Goal: Navigation & Orientation: Find specific page/section

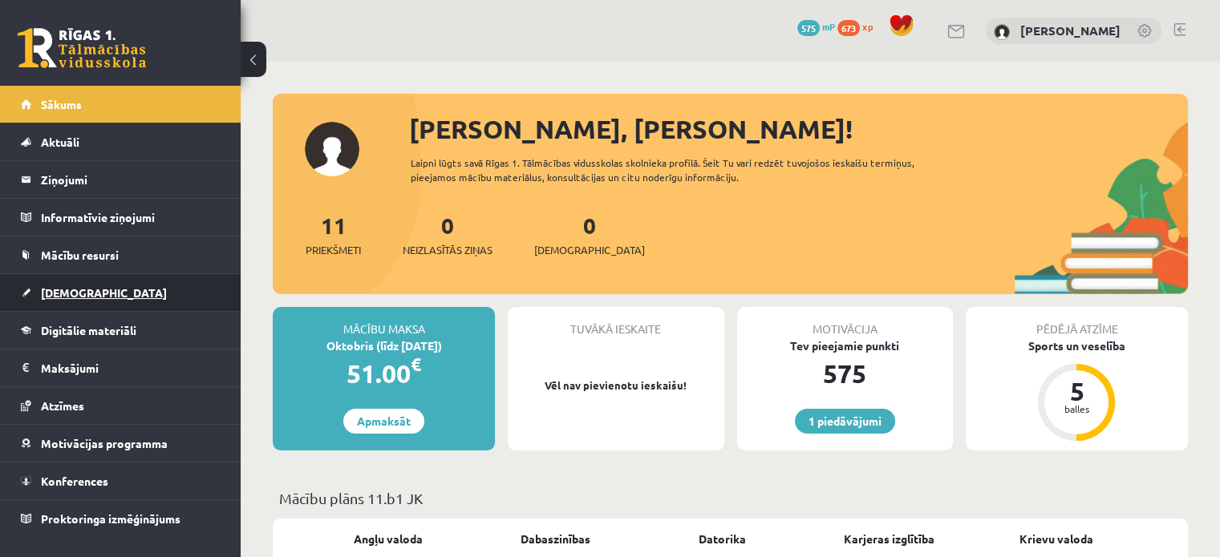
click at [69, 293] on span "[DEMOGRAPHIC_DATA]" at bounding box center [104, 292] width 126 height 14
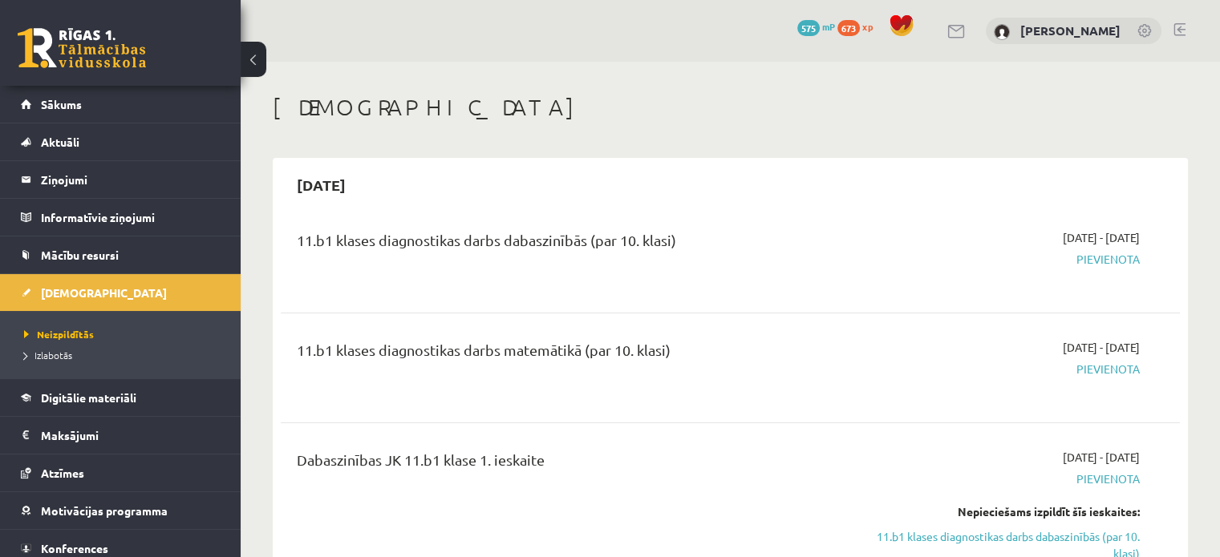
drag, startPoint x: 225, startPoint y: 148, endPoint x: 229, endPoint y: 192, distance: 43.6
click at [229, 192] on div "[PERSON_NAME] Sākums Aktuāli Kā mācīties eSKOLĀ Kontakti Normatīvie akti Online…" at bounding box center [120, 321] width 241 height 471
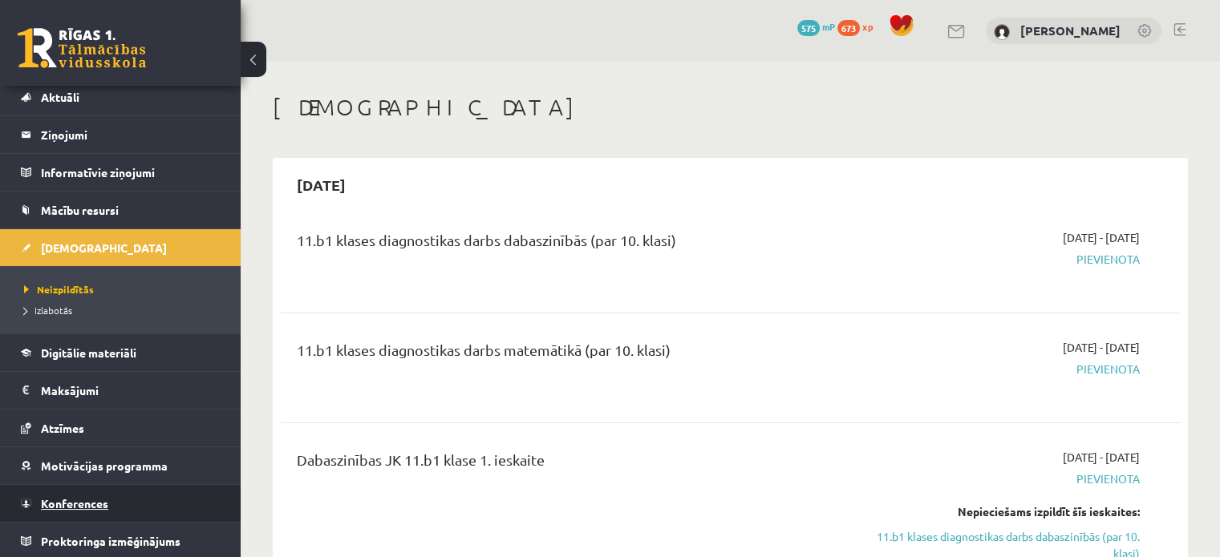
click at [97, 496] on span "Konferences" at bounding box center [74, 503] width 67 height 14
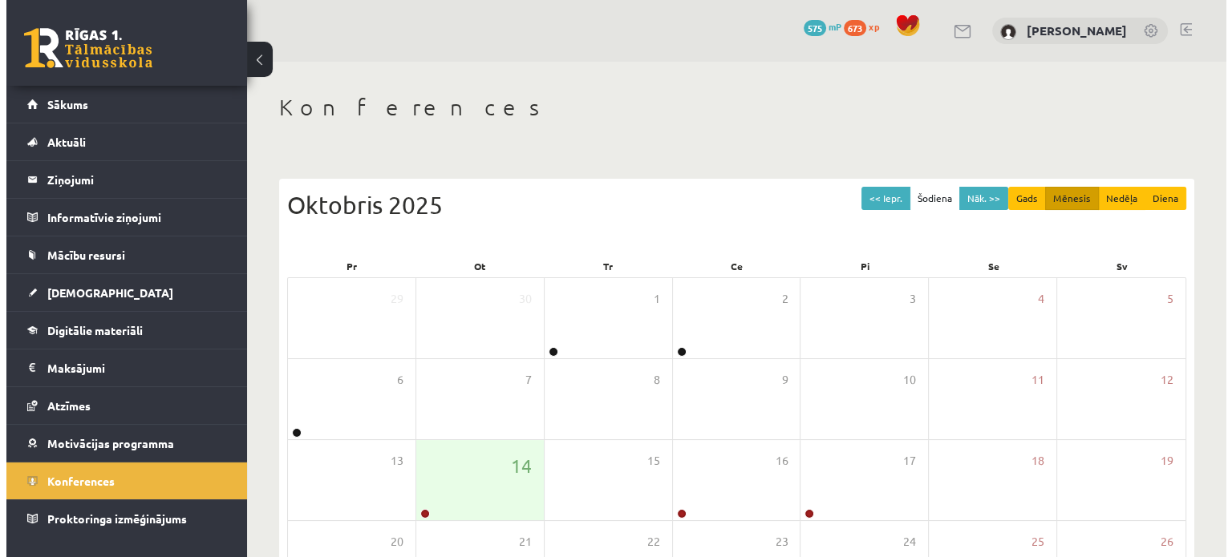
scroll to position [149, 0]
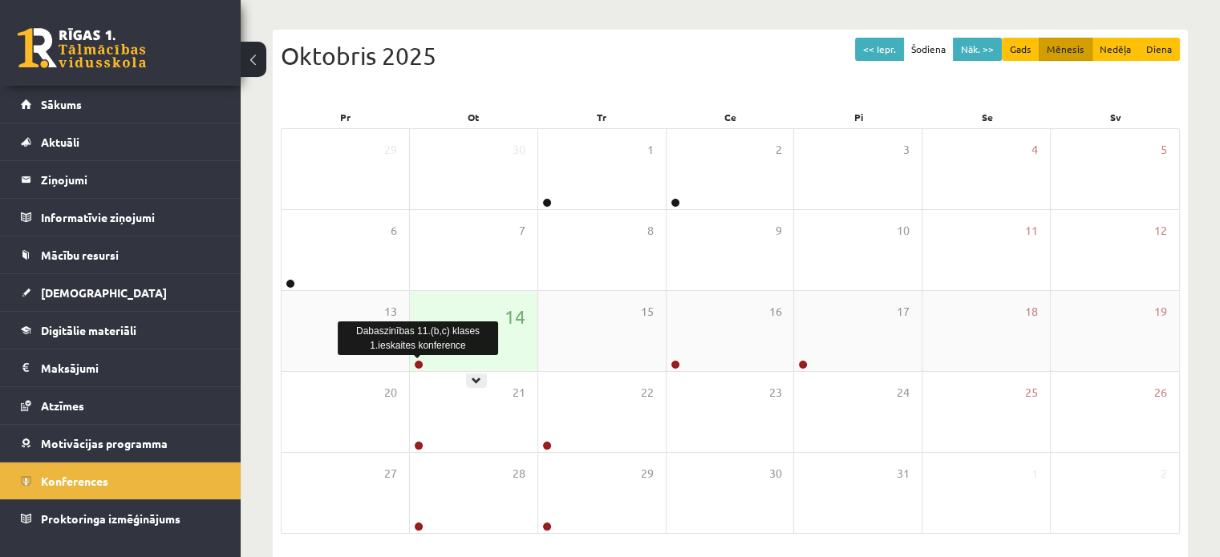
click at [419, 365] on link at bounding box center [419, 365] width 10 height 10
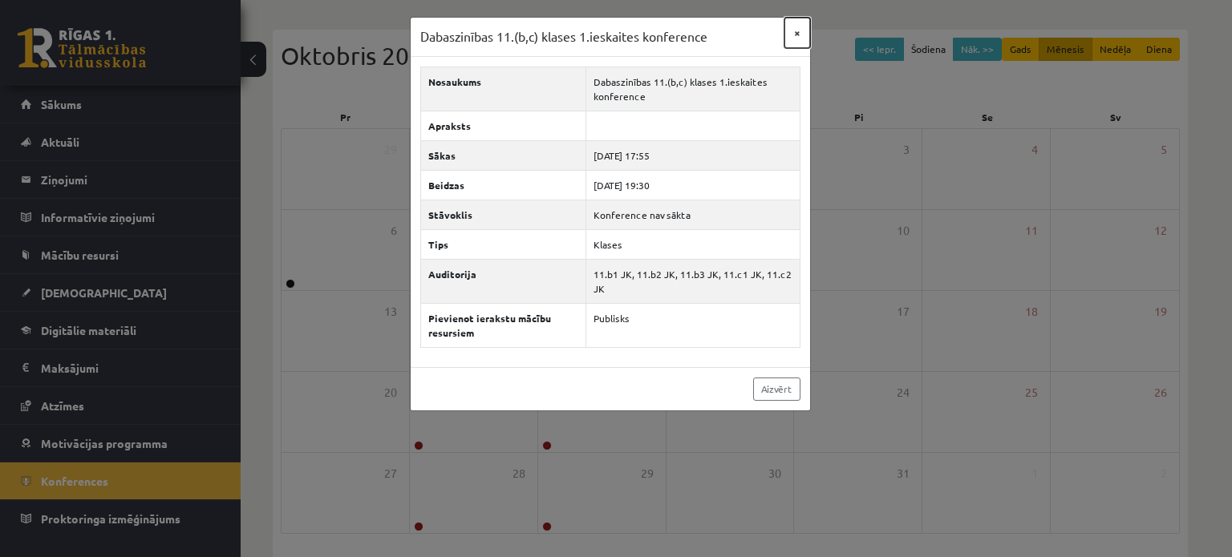
click at [800, 32] on button "×" at bounding box center [797, 33] width 26 height 30
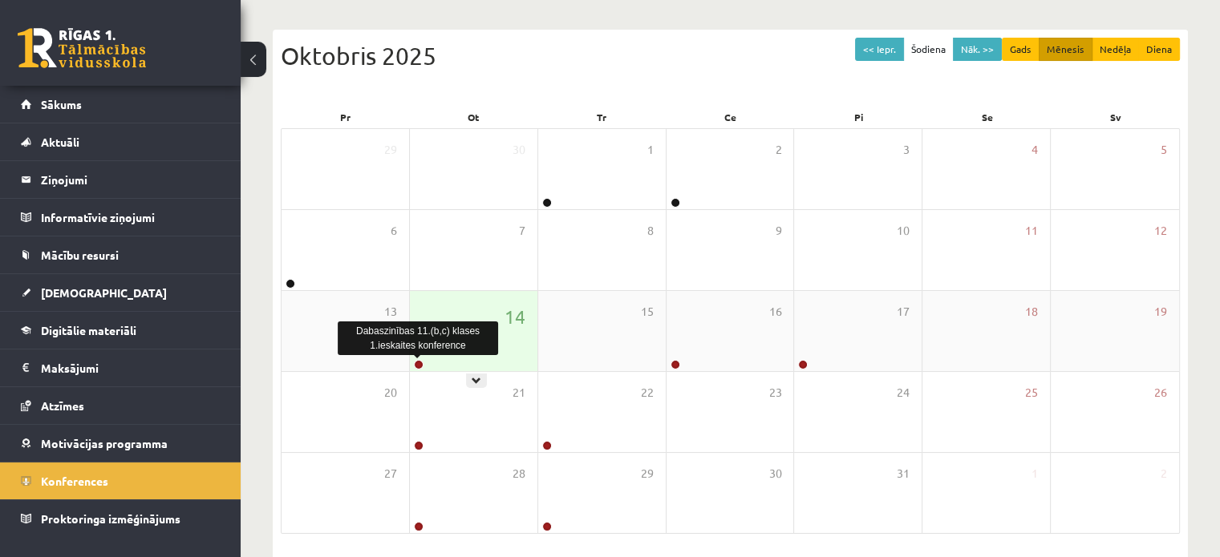
click at [420, 362] on link at bounding box center [419, 365] width 10 height 10
